Goal: Obtain resource: Download file/media

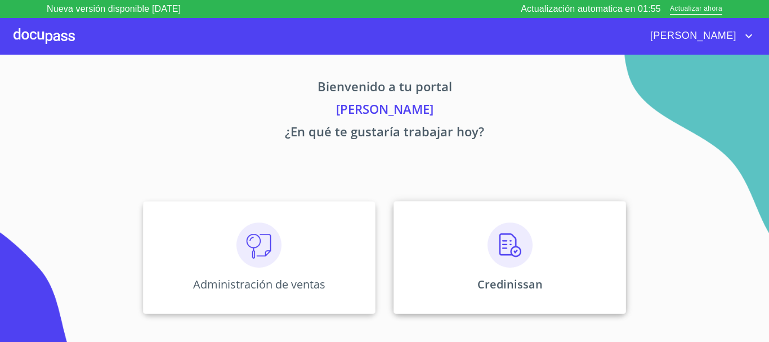
click at [509, 250] on img at bounding box center [510, 244] width 45 height 45
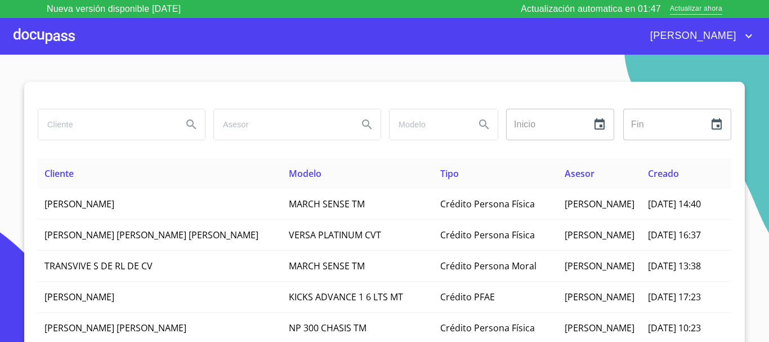
click at [119, 128] on input "search" at bounding box center [105, 124] width 135 height 30
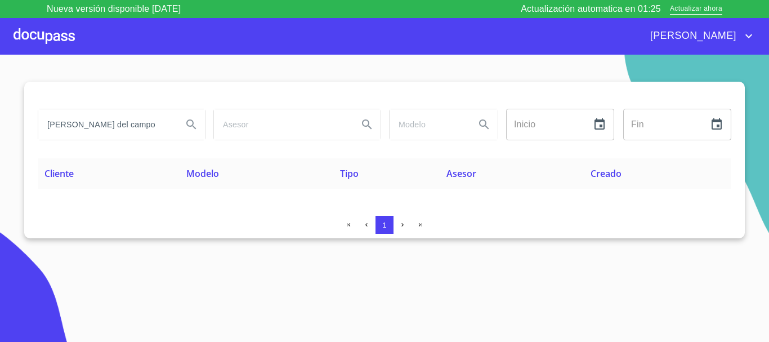
type input "[PERSON_NAME] del campo"
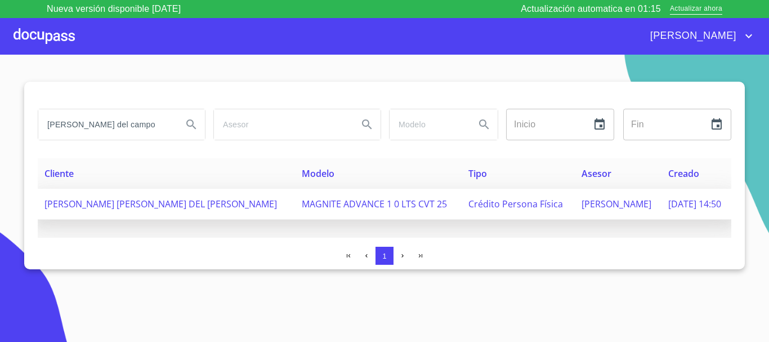
click at [131, 203] on span "[PERSON_NAME] [PERSON_NAME] DEL [PERSON_NAME]" at bounding box center [160, 204] width 233 height 12
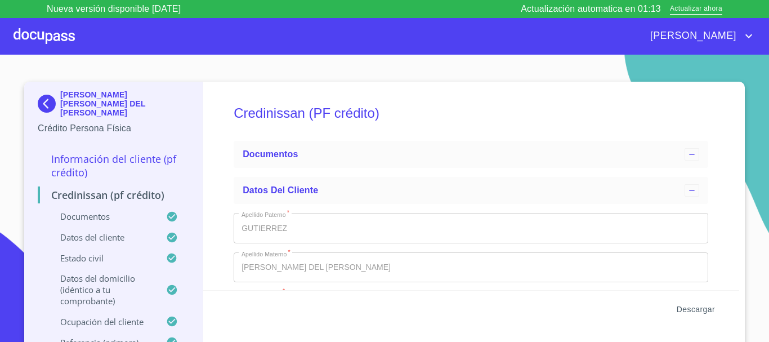
click at [686, 310] on span "Descargar" at bounding box center [696, 309] width 38 height 14
